Goal: Information Seeking & Learning: Learn about a topic

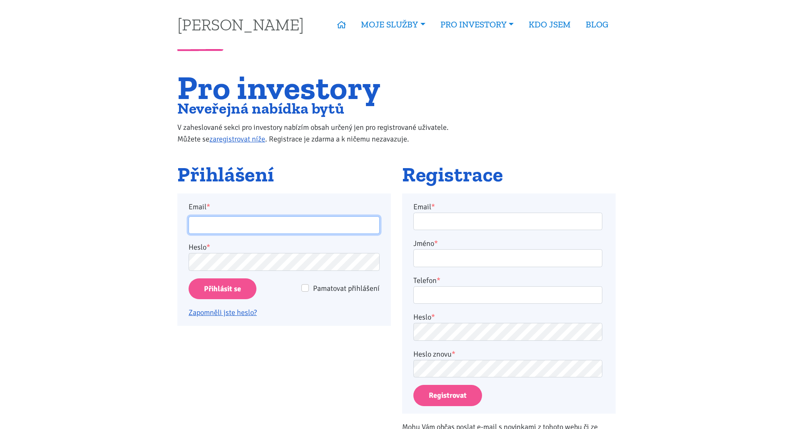
click at [281, 222] on input "Email *" at bounding box center [284, 226] width 191 height 18
drag, startPoint x: 250, startPoint y: 232, endPoint x: 175, endPoint y: 224, distance: 75.7
click at [177, 225] on div "Přihlášení Email * jitka@tk1.cz Heslo * Pamatovat přihlášení Přihlásit se Zapom…" at bounding box center [284, 308] width 225 height 289
type input "[EMAIL_ADDRESS][PERSON_NAME][DOMAIN_NAME]"
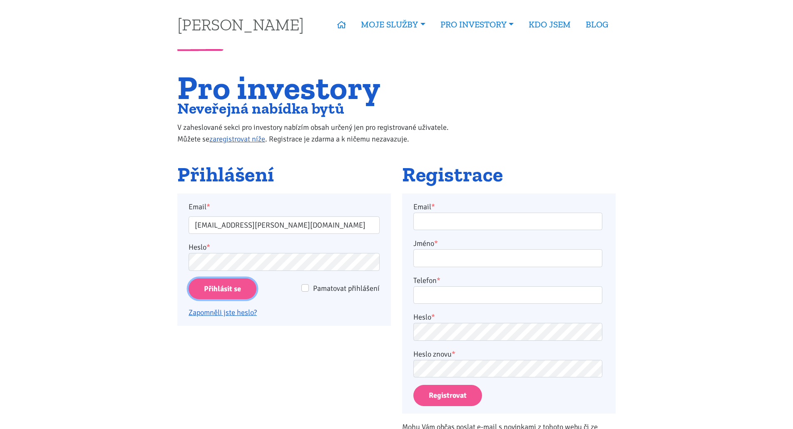
click at [230, 289] on input "Přihlásit se" at bounding box center [223, 289] width 68 height 21
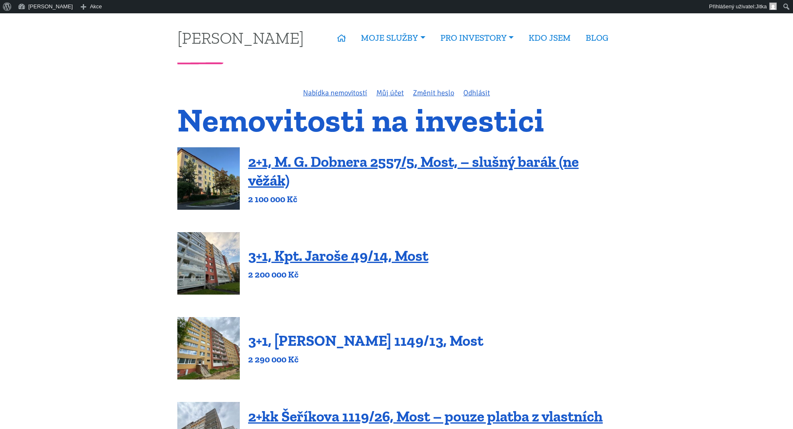
click at [351, 341] on link "3+1, [PERSON_NAME] 1149/13, Most" at bounding box center [365, 341] width 235 height 18
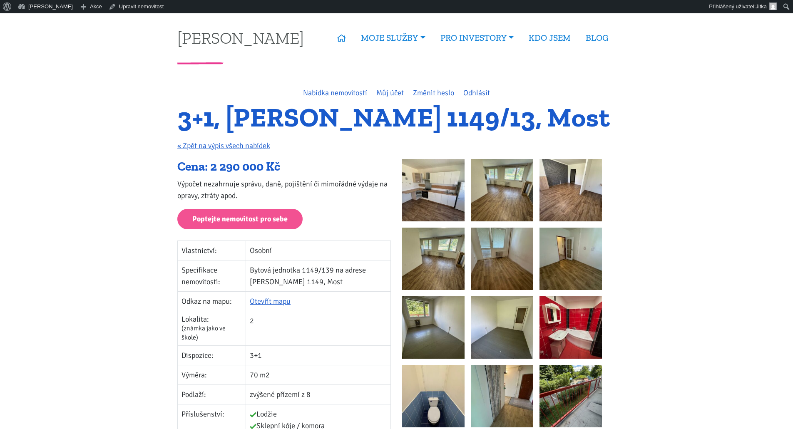
click at [436, 341] on img at bounding box center [433, 327] width 62 height 62
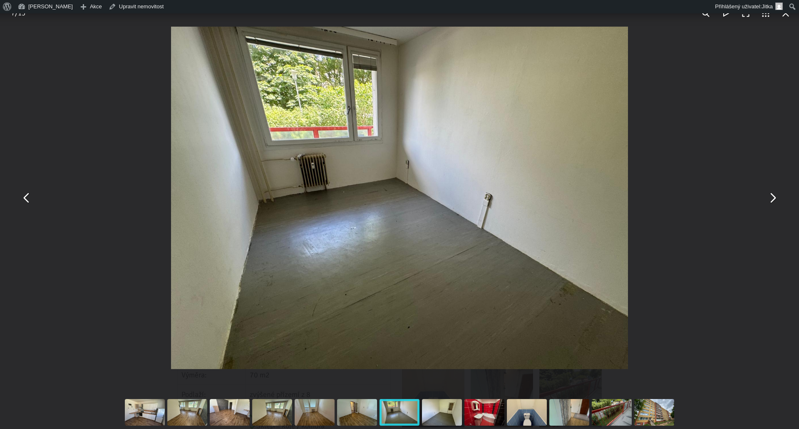
click at [774, 199] on button "You can close this modal content with the ESC key" at bounding box center [773, 198] width 20 height 20
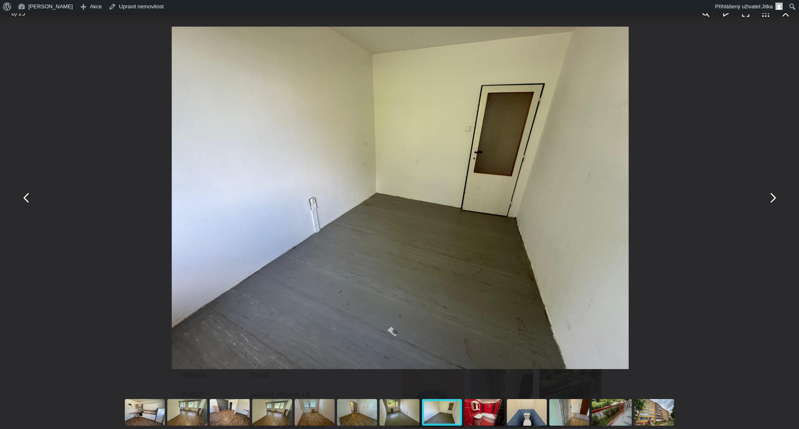
click at [774, 199] on button "You can close this modal content with the ESC key" at bounding box center [773, 198] width 20 height 20
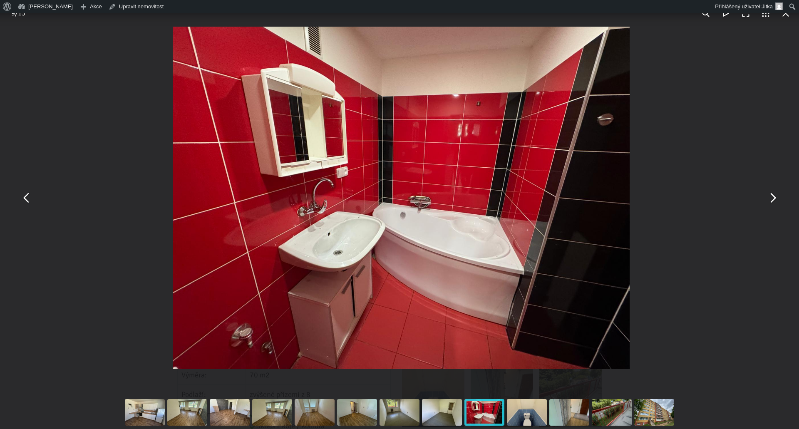
click at [774, 199] on button "You can close this modal content with the ESC key" at bounding box center [773, 198] width 20 height 20
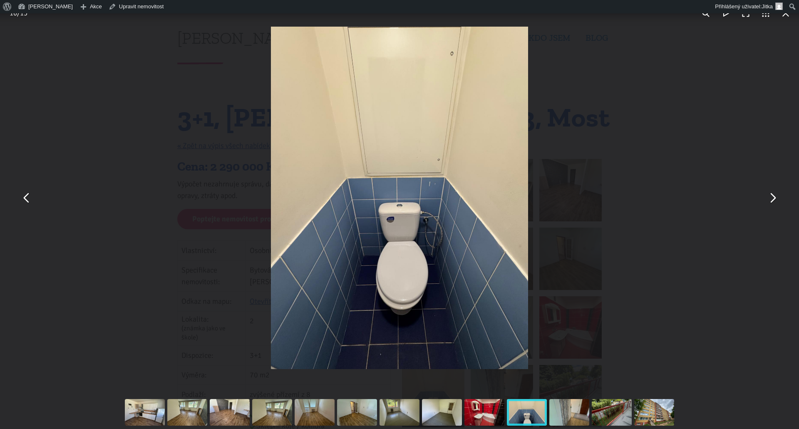
click at [23, 198] on button "You can close this modal content with the ESC key" at bounding box center [27, 198] width 20 height 20
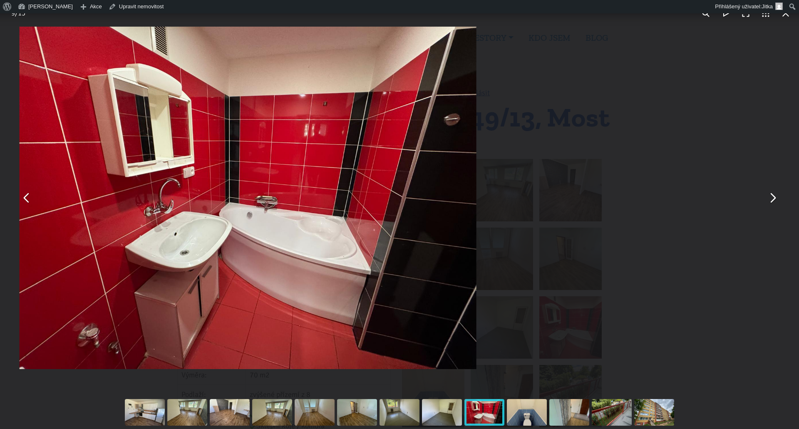
click at [23, 198] on button "You can close this modal content with the ESC key" at bounding box center [27, 198] width 20 height 20
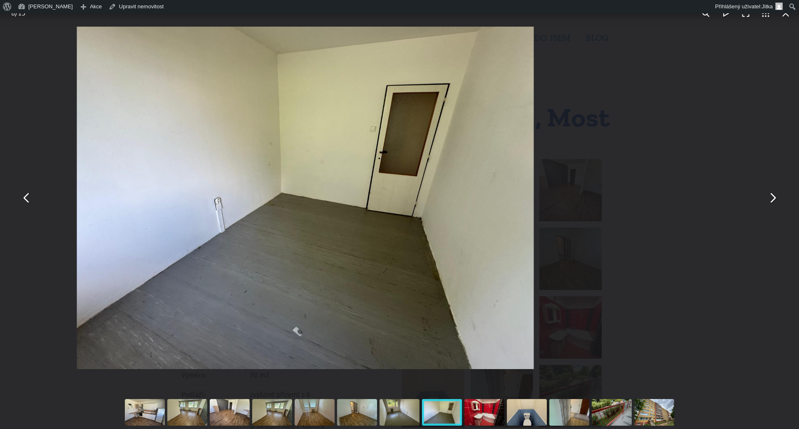
click at [23, 198] on button "You can close this modal content with the ESC key" at bounding box center [27, 198] width 20 height 20
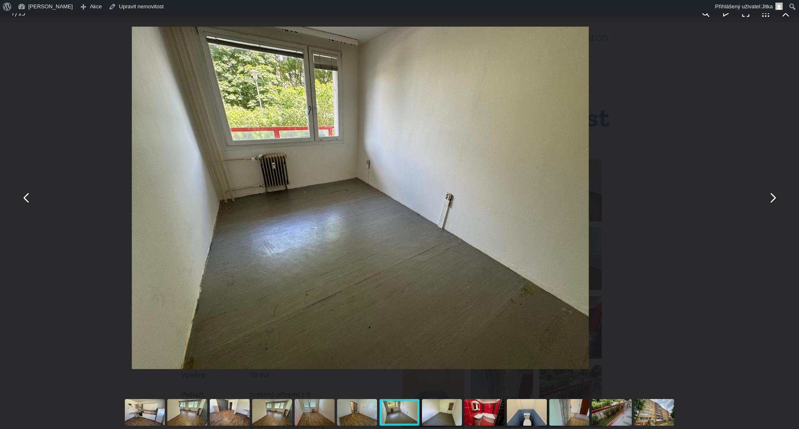
click at [23, 198] on button "You can close this modal content with the ESC key" at bounding box center [27, 198] width 20 height 20
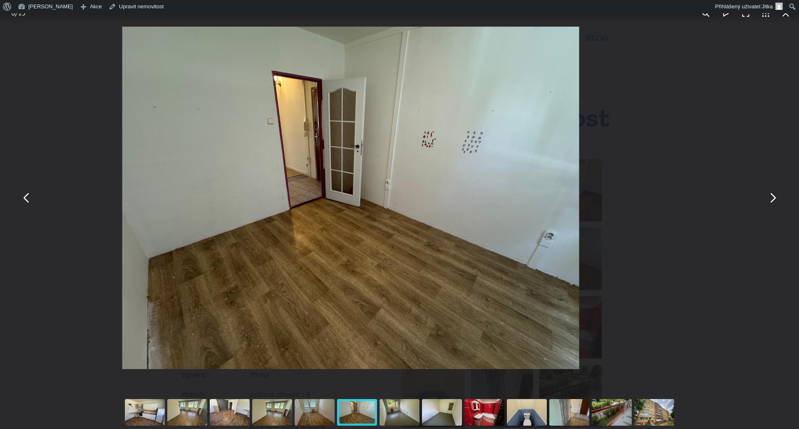
click at [23, 198] on button "You can close this modal content with the ESC key" at bounding box center [27, 198] width 20 height 20
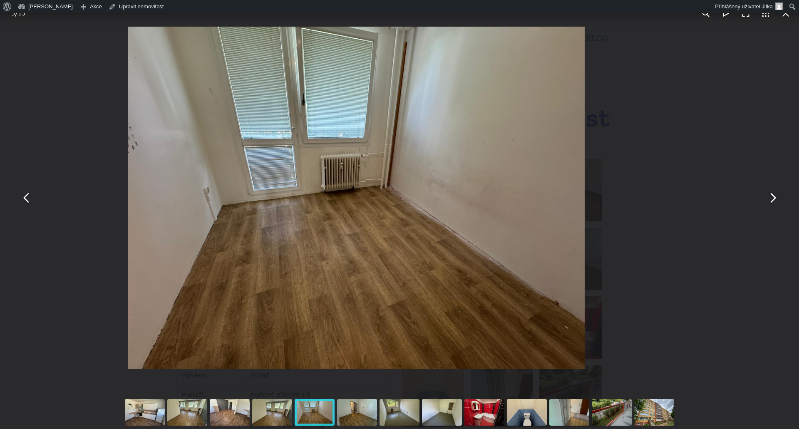
click at [23, 198] on button "You can close this modal content with the ESC key" at bounding box center [27, 198] width 20 height 20
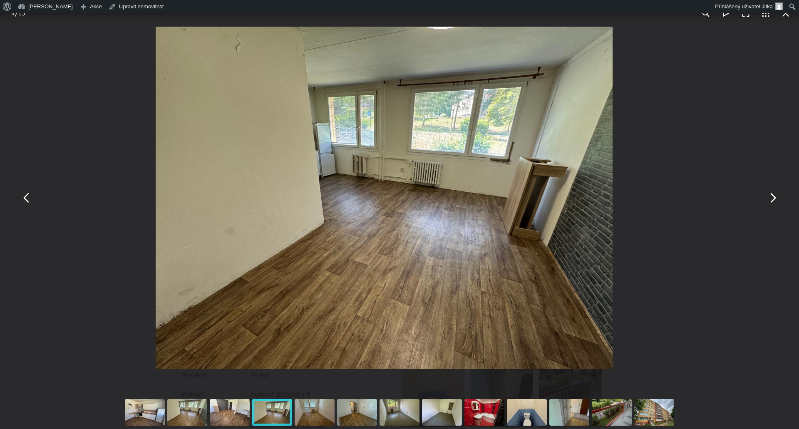
click at [23, 198] on button "You can close this modal content with the ESC key" at bounding box center [27, 198] width 20 height 20
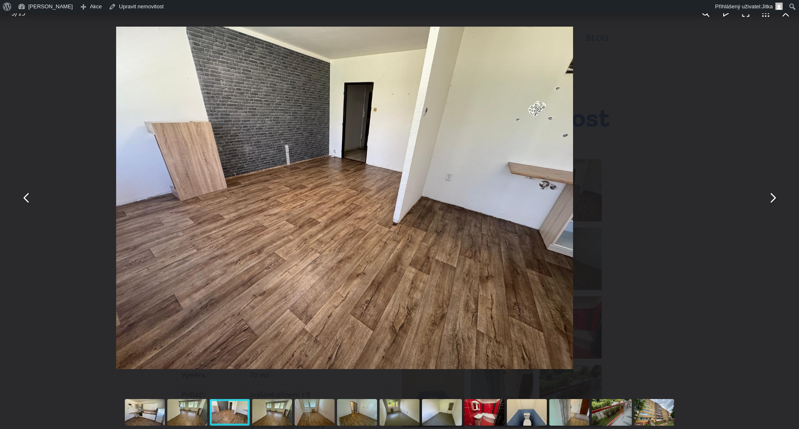
click at [23, 198] on button "You can close this modal content with the ESC key" at bounding box center [27, 198] width 20 height 20
